Goal: Find specific page/section: Find specific page/section

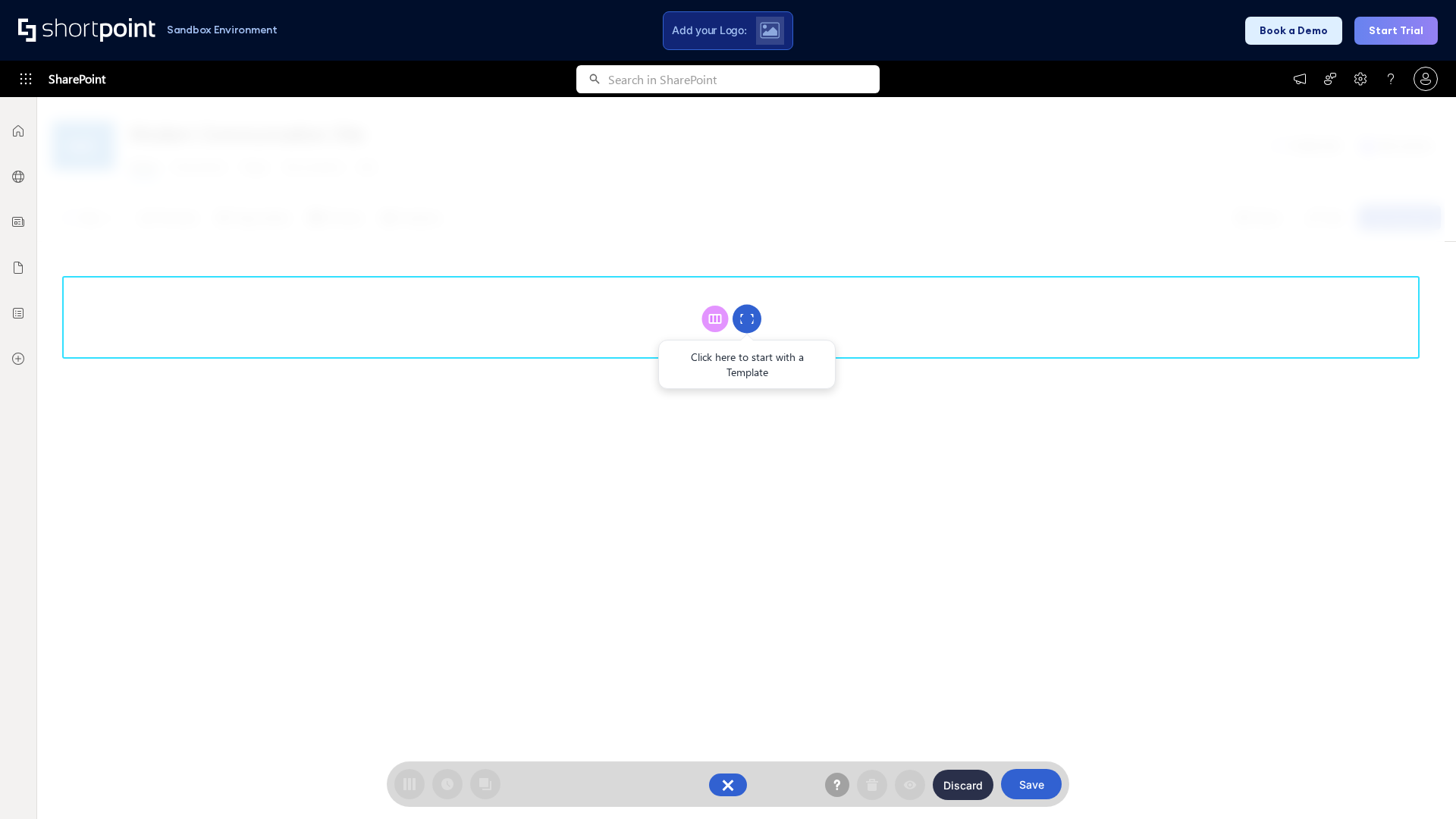
click at [747, 318] on circle at bounding box center [747, 319] width 29 height 29
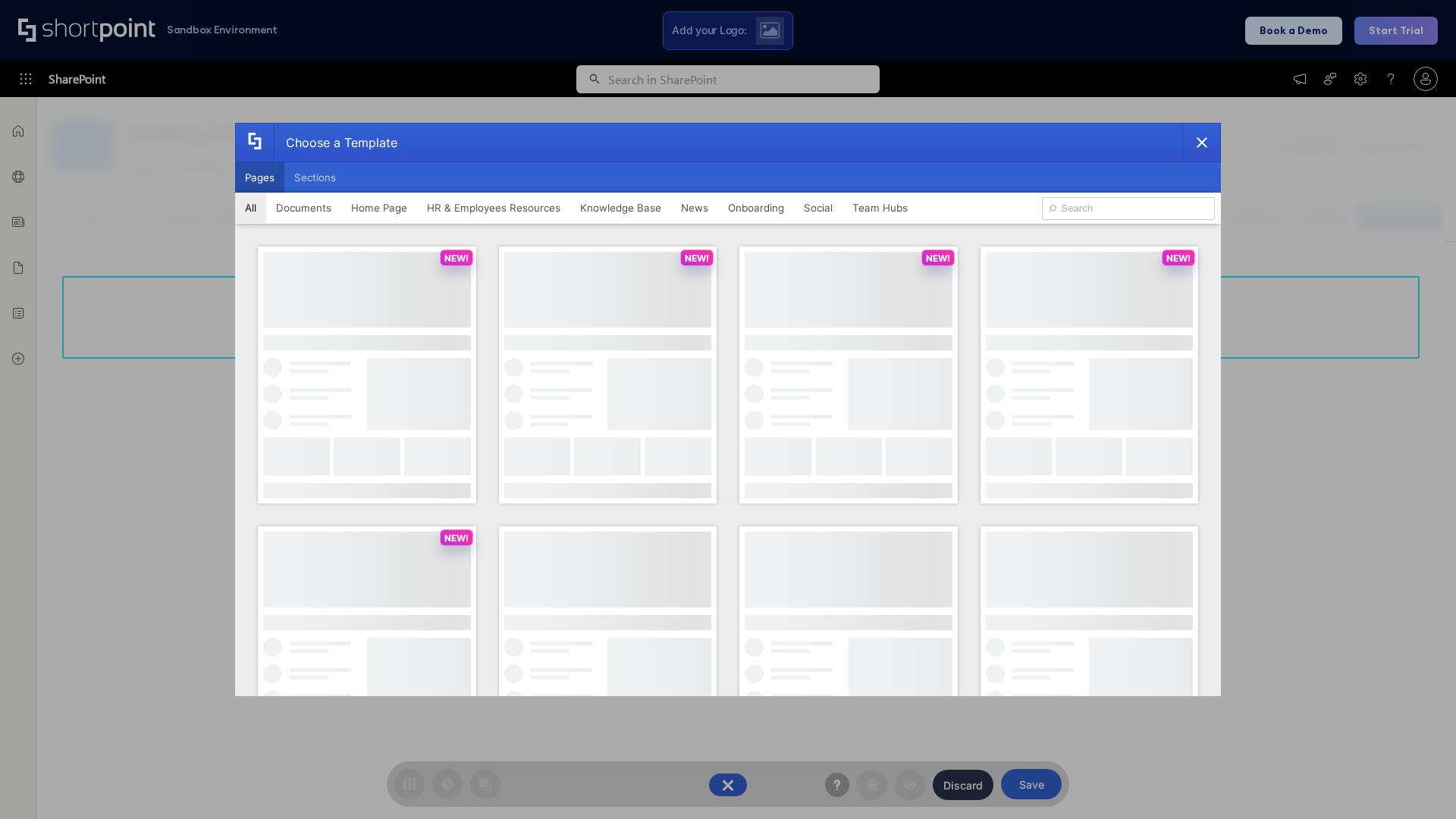
click at [260, 178] on button "Pages" at bounding box center [260, 177] width 49 height 30
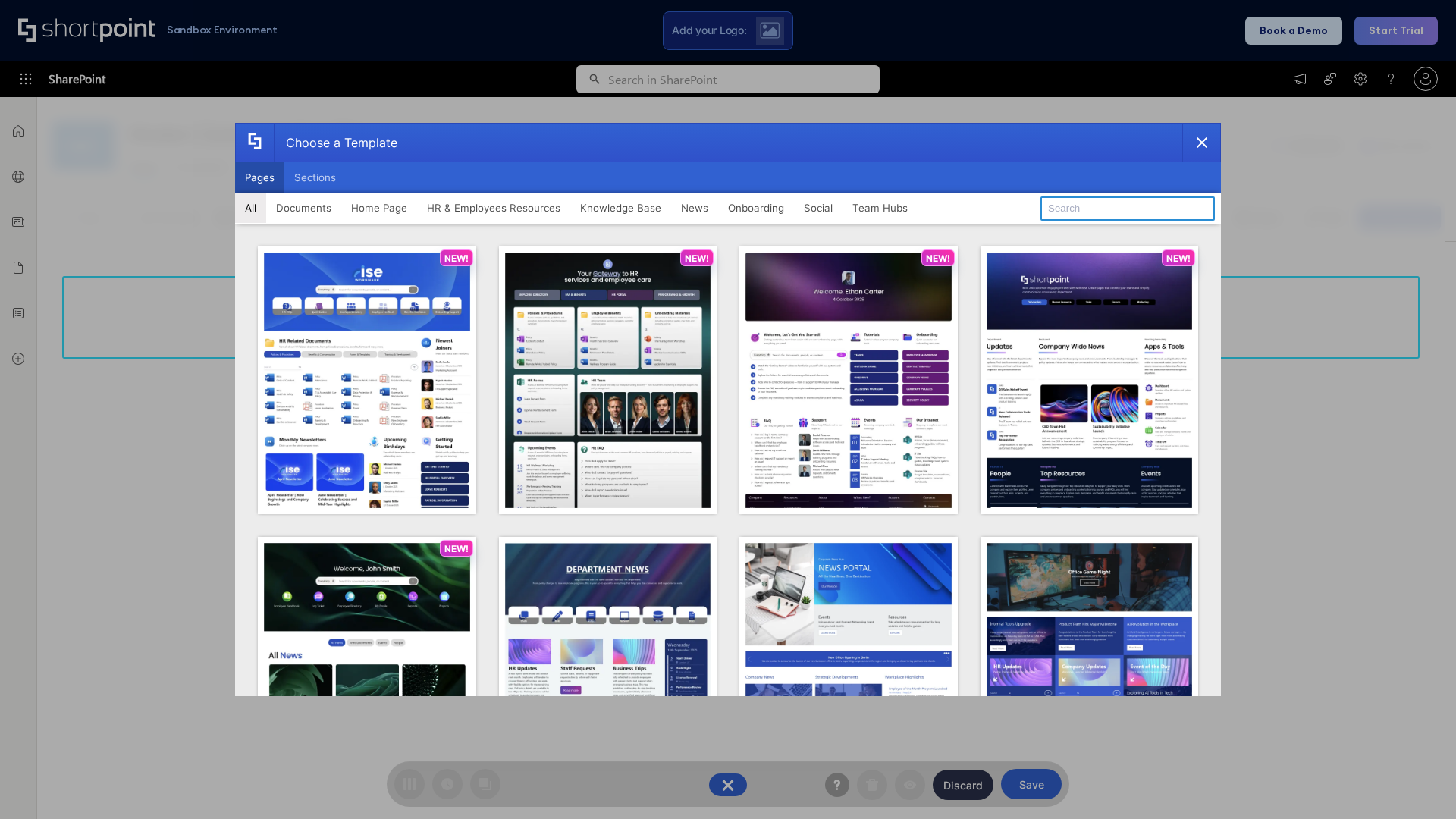
type input "HR 11"
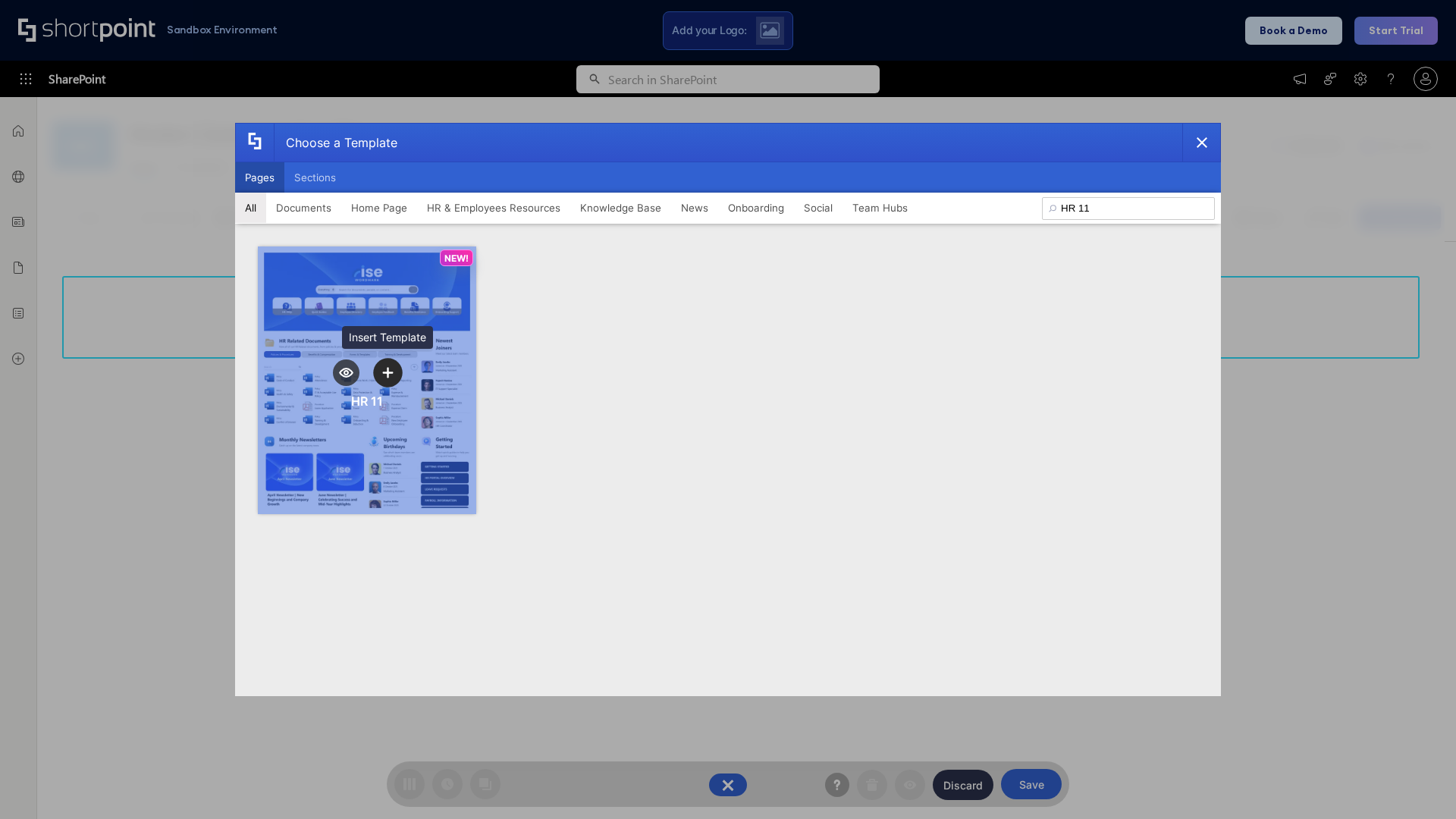
click at [387, 372] on icon "template selector" at bounding box center [387, 371] width 10 height 10
